Goal: Browse casually: Explore the website without a specific task or goal

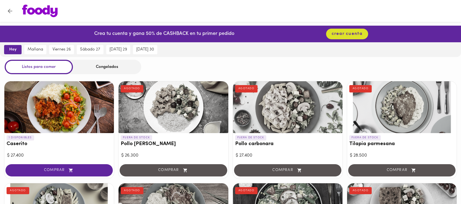
click at [111, 65] on div "Congelados" at bounding box center [107, 67] width 68 height 14
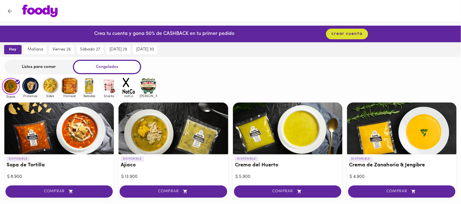
click at [34, 84] on img at bounding box center [31, 86] width 18 height 18
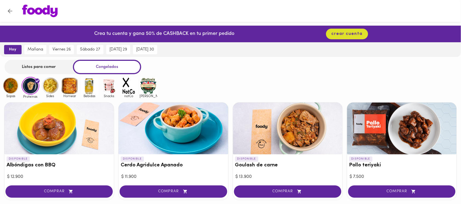
click at [48, 89] on img at bounding box center [50, 86] width 18 height 18
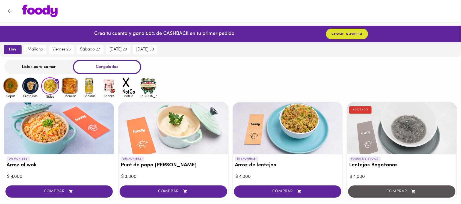
click at [71, 85] on img at bounding box center [70, 86] width 18 height 18
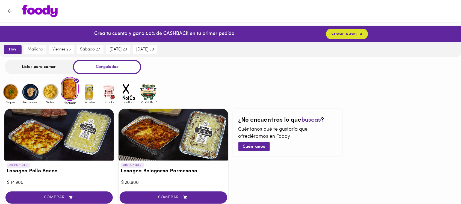
click at [92, 87] on img at bounding box center [90, 92] width 18 height 18
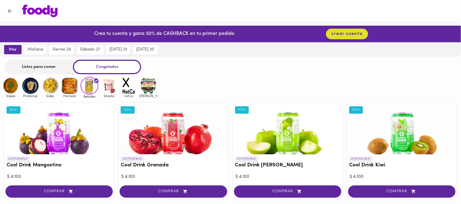
click at [109, 90] on img at bounding box center [109, 86] width 18 height 18
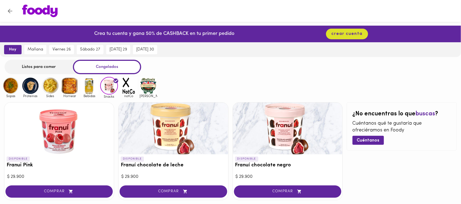
drag, startPoint x: 9, startPoint y: 84, endPoint x: 9, endPoint y: 95, distance: 10.4
click at [10, 84] on img at bounding box center [11, 86] width 18 height 18
